Goal: Task Accomplishment & Management: Complete application form

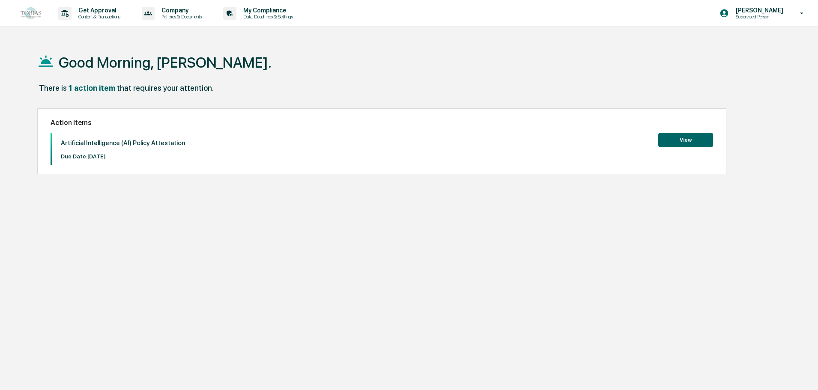
click at [696, 145] on button "View" at bounding box center [685, 140] width 55 height 15
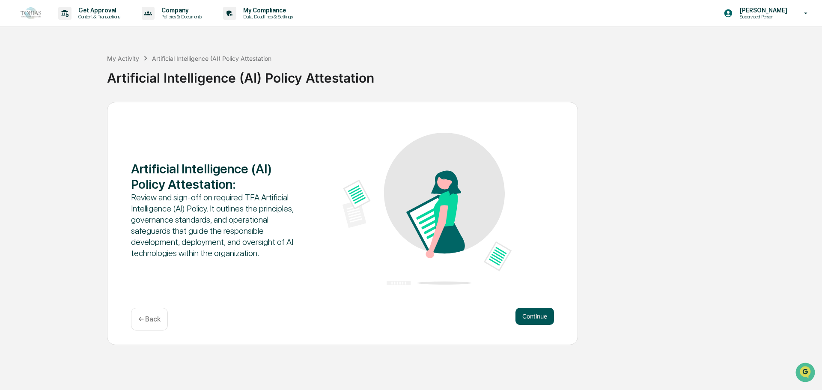
click at [547, 318] on button "Continue" at bounding box center [534, 316] width 39 height 17
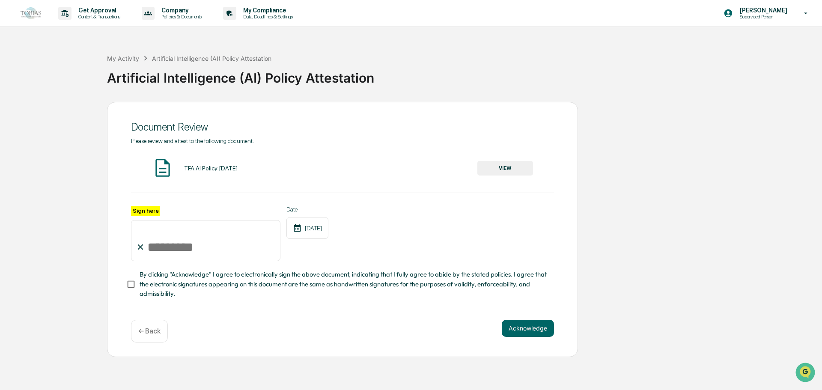
click at [165, 243] on input "Sign here" at bounding box center [205, 240] width 149 height 41
type input "**********"
click at [483, 171] on button "VIEW" at bounding box center [505, 168] width 56 height 15
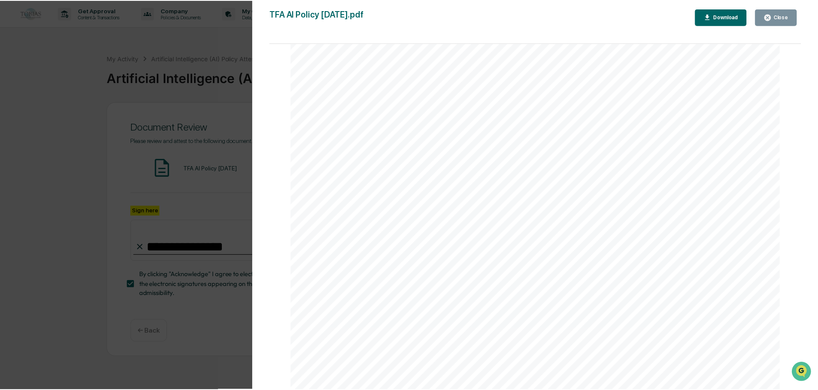
scroll to position [2964, 0]
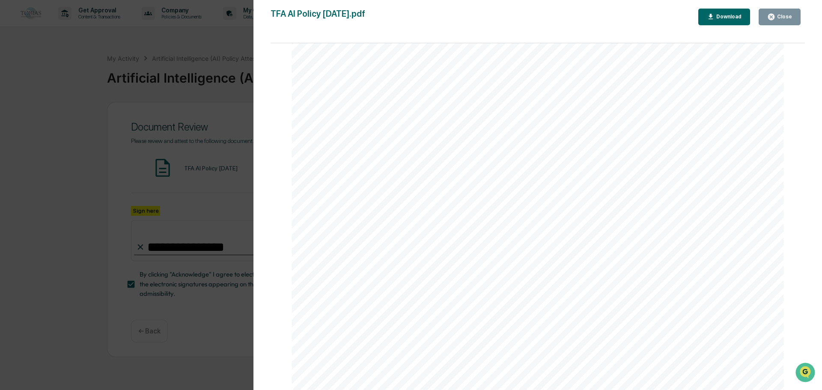
click at [732, 9] on button "Download" at bounding box center [724, 17] width 52 height 17
click at [193, 106] on div "Version History [DATE] 01:50 PM [PERSON_NAME] TFA AI Policy [DATE].pdf Close Do…" at bounding box center [411, 195] width 822 height 390
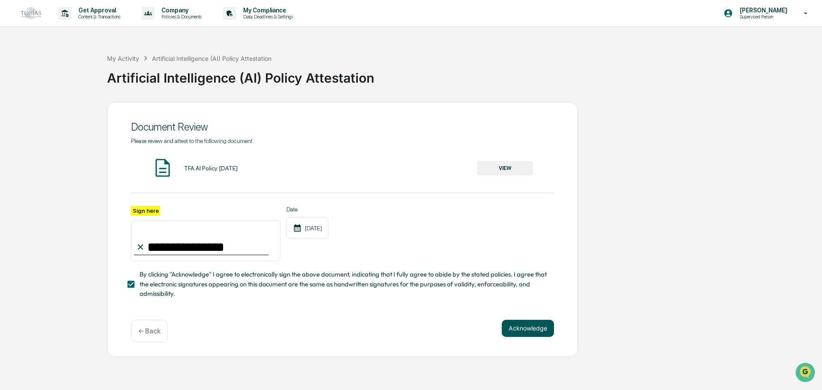
click at [507, 329] on button "Acknowledge" at bounding box center [528, 328] width 52 height 17
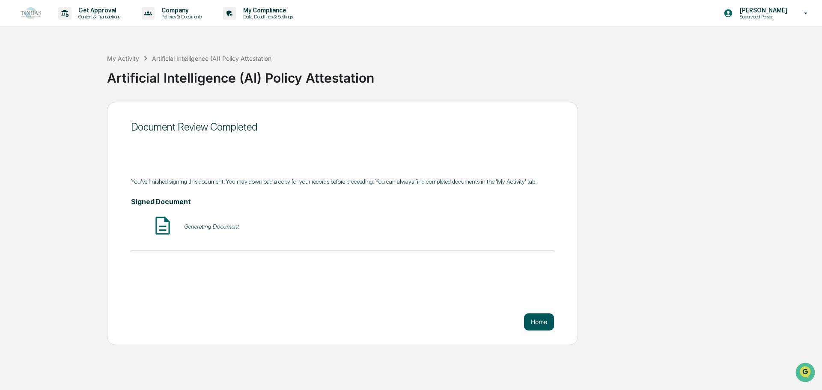
click at [546, 318] on button "Home" at bounding box center [539, 321] width 30 height 17
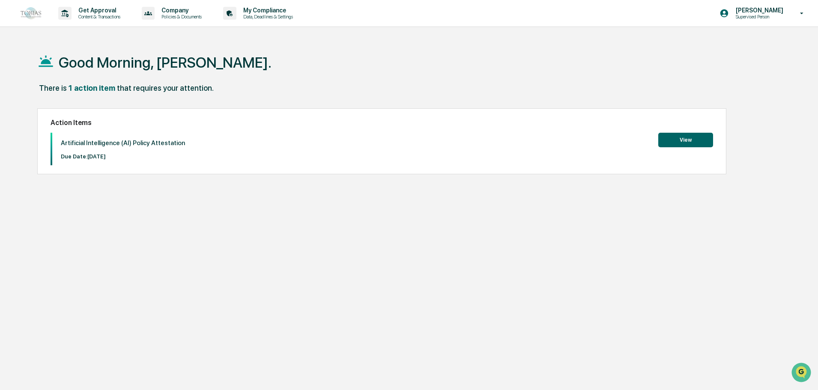
click at [669, 144] on button "View" at bounding box center [685, 140] width 55 height 15
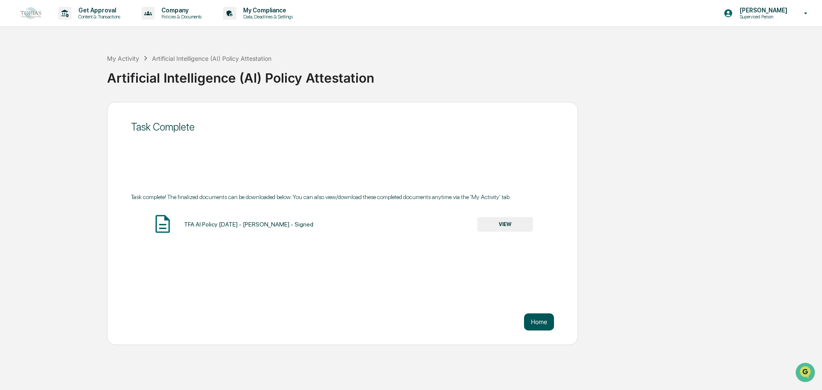
click at [530, 325] on button "Home" at bounding box center [539, 321] width 30 height 17
